Goal: Check status: Check status

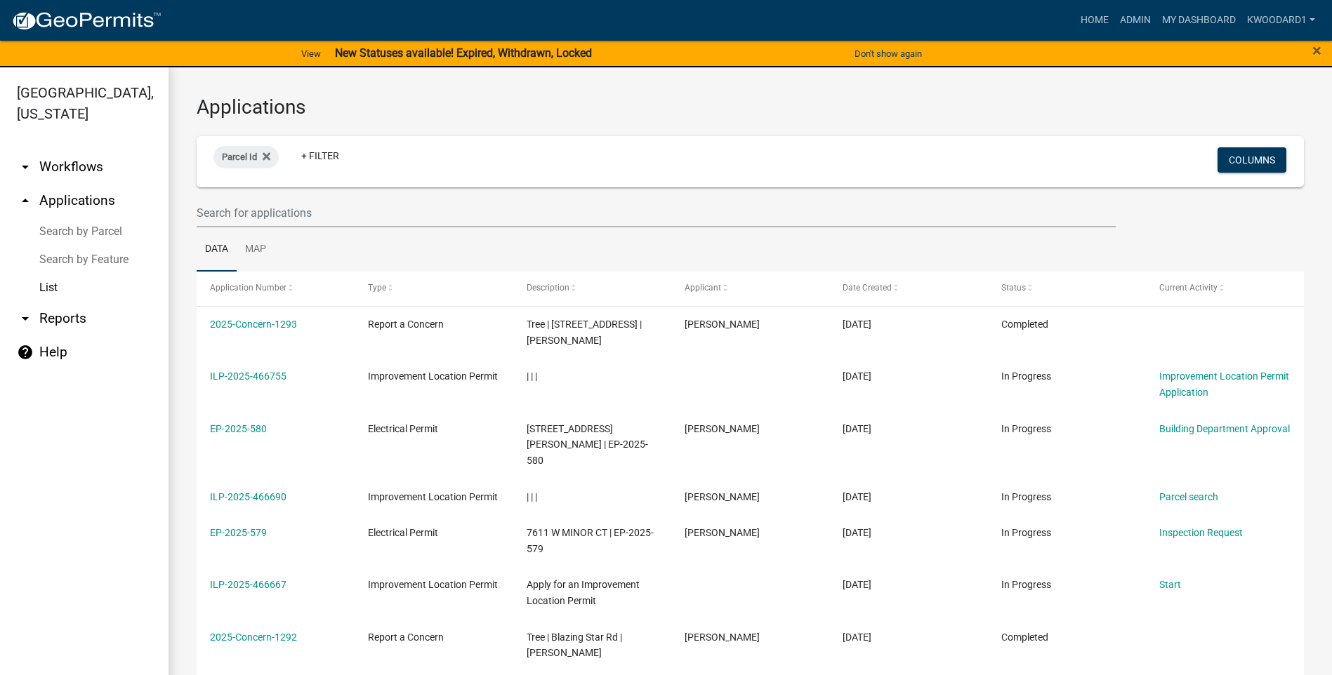
select select "3: 100"
click at [249, 205] on input "text" at bounding box center [656, 213] width 919 height 29
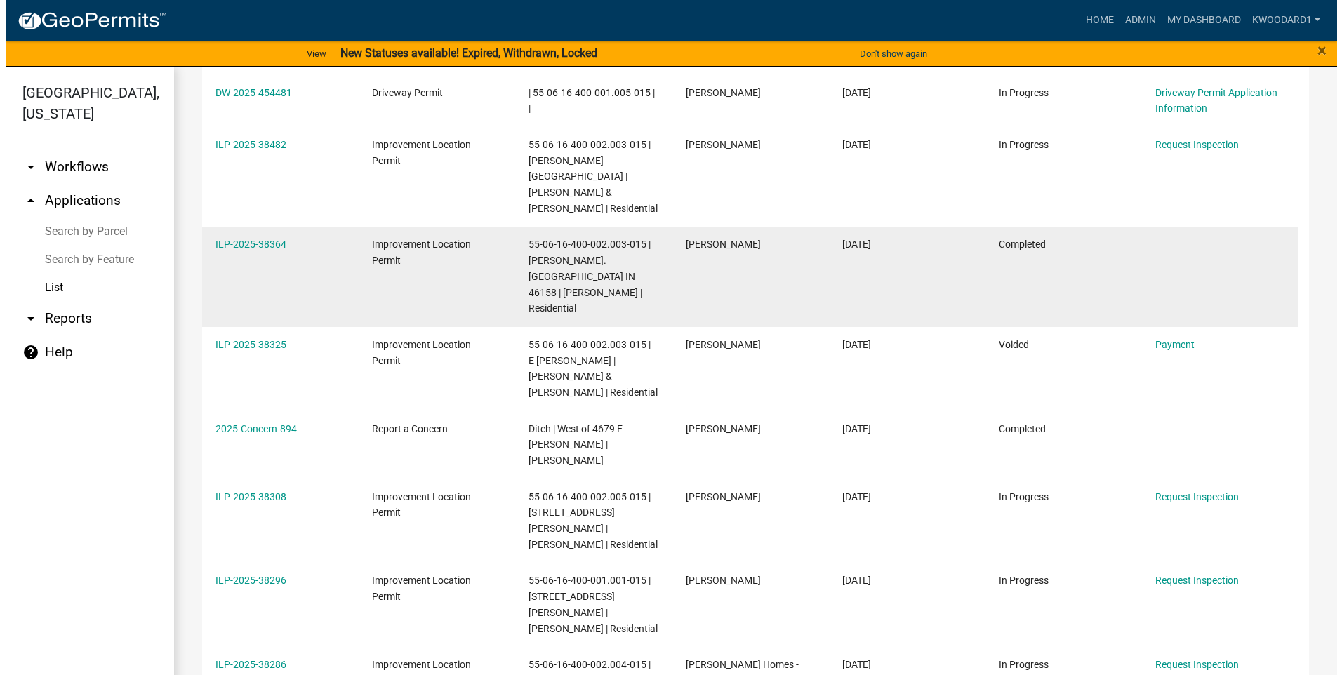
scroll to position [421, 0]
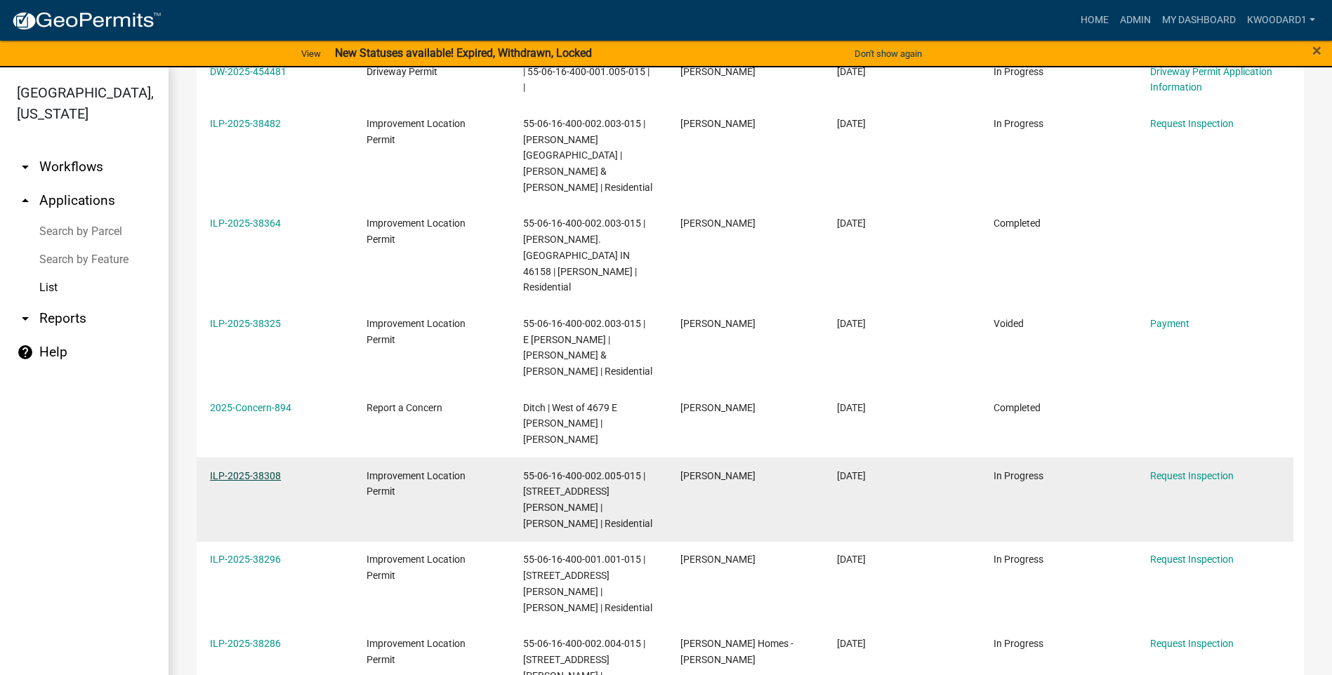
type input "E [PERSON_NAME]"
click at [273, 470] on link "ILP-2025-38308" at bounding box center [245, 475] width 71 height 11
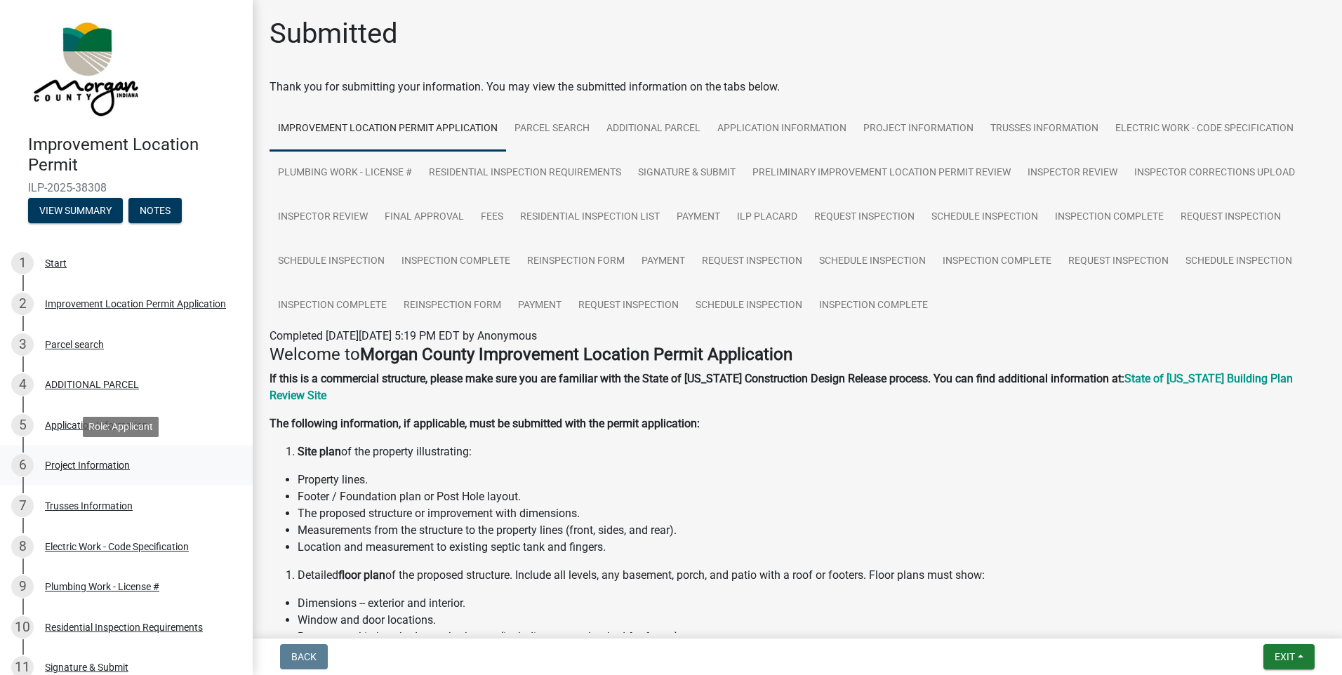
click at [62, 470] on div "Project Information" at bounding box center [87, 466] width 85 height 10
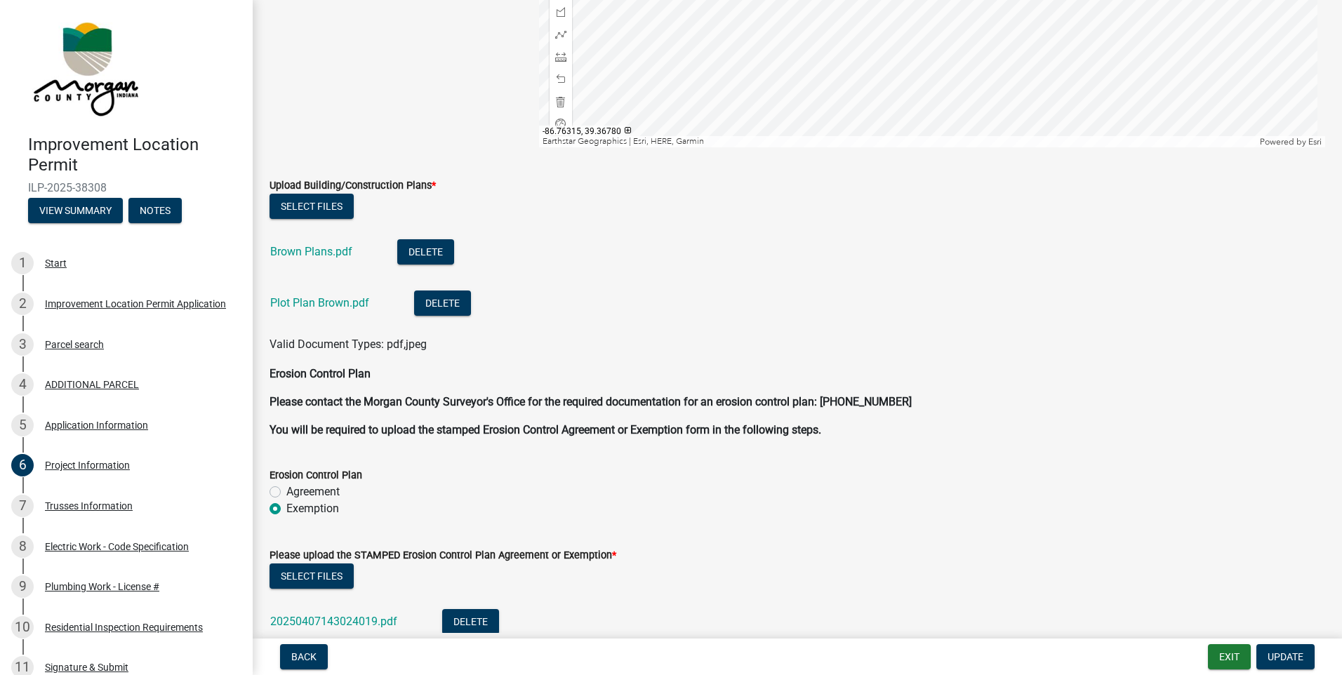
scroll to position [2527, 0]
click at [325, 251] on link "Brown Plans.pdf" at bounding box center [311, 252] width 82 height 13
click at [319, 299] on link "Plot Plan Brown.pdf" at bounding box center [319, 303] width 99 height 13
click at [81, 423] on div "Application Information" at bounding box center [96, 426] width 103 height 10
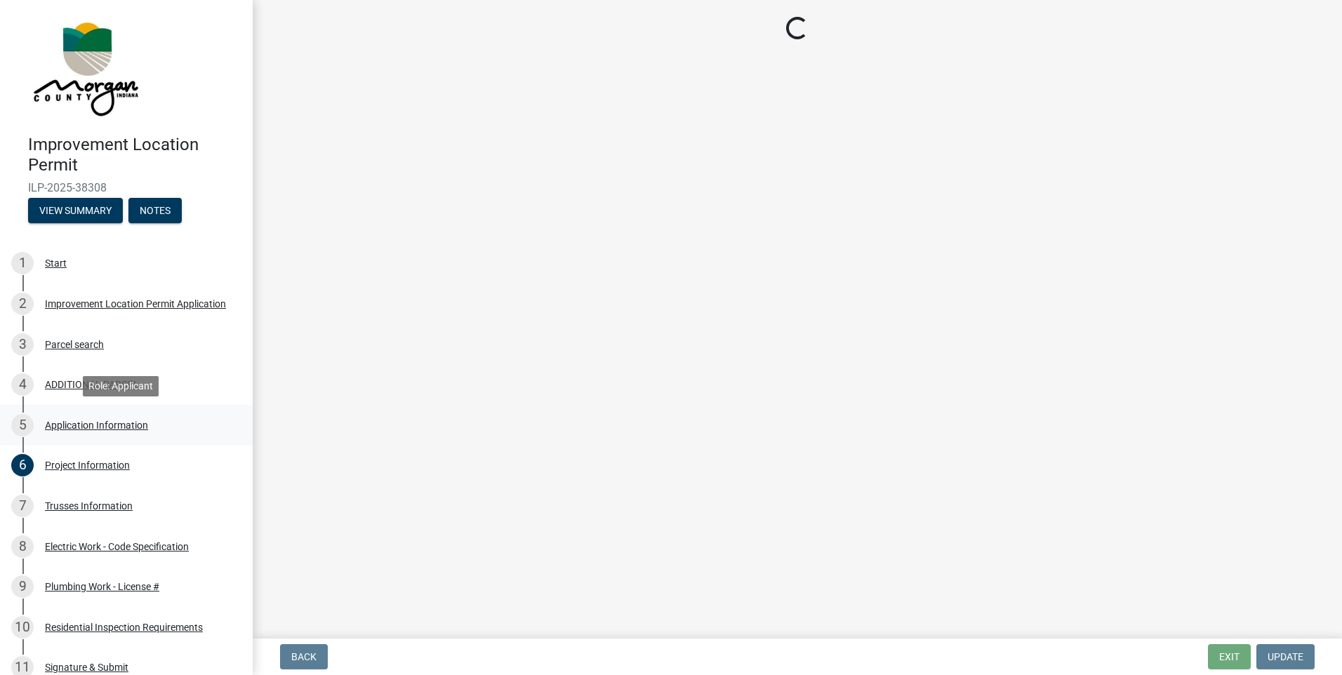
scroll to position [0, 0]
